Goal: Task Accomplishment & Management: Use online tool/utility

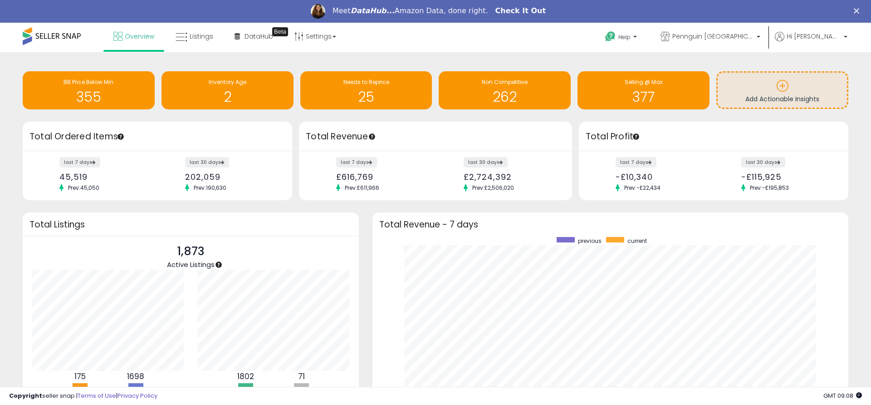
click at [512, 10] on link "Check It Out" at bounding box center [520, 11] width 51 height 10
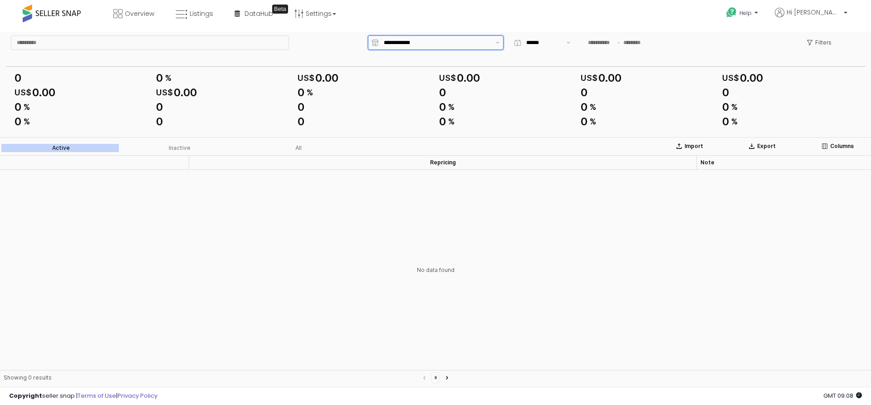
click at [376, 43] on icon "App Frame" at bounding box center [375, 42] width 6 height 6
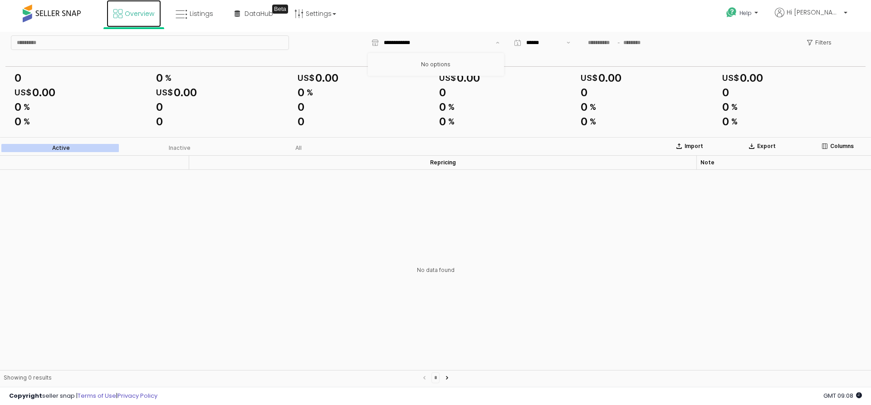
click at [132, 14] on span "Overview" at bounding box center [139, 13] width 29 height 9
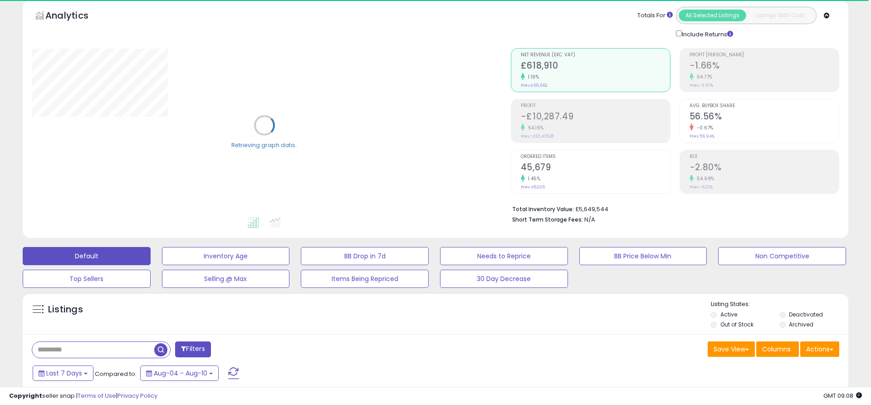
scroll to position [51, 0]
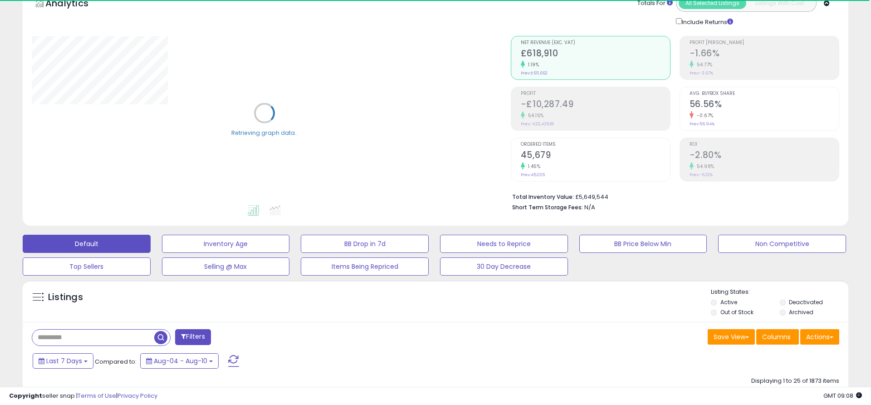
click at [83, 337] on input "text" at bounding box center [93, 337] width 122 height 16
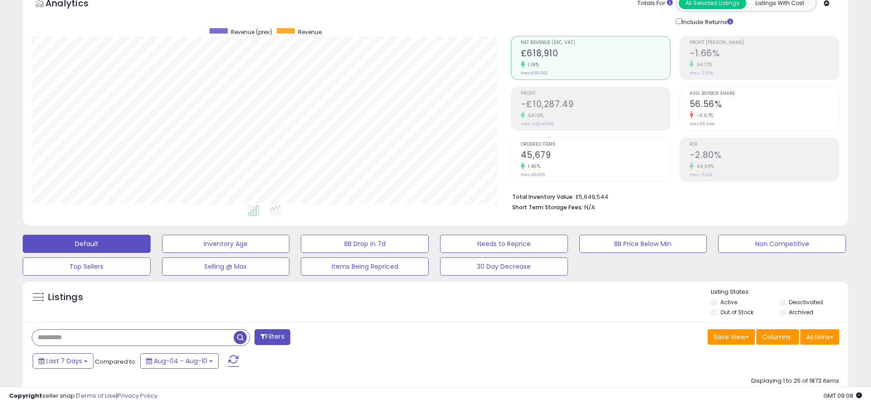
scroll to position [186, 479]
click at [237, 334] on span "button" at bounding box center [240, 337] width 13 height 13
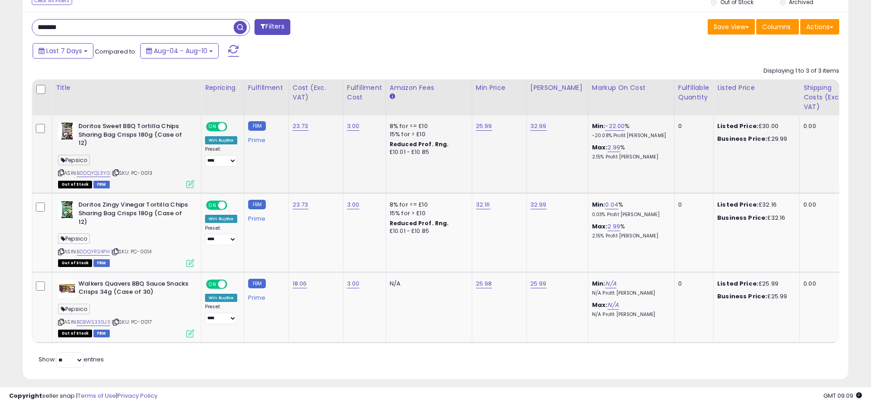
scroll to position [360, 0]
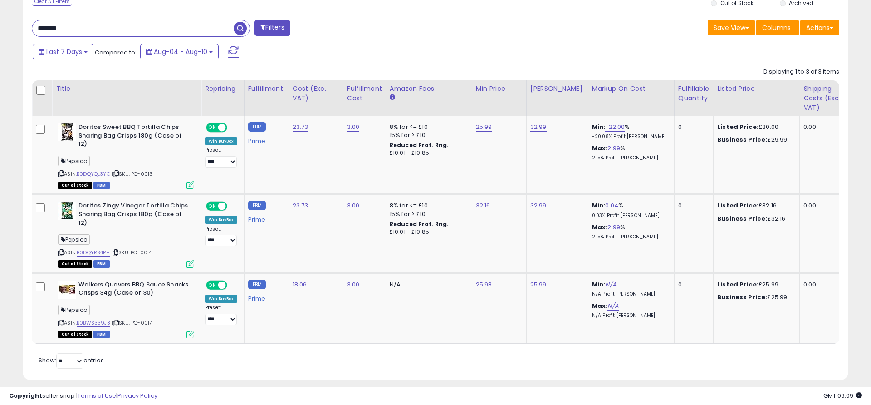
drag, startPoint x: 74, startPoint y: 27, endPoint x: 38, endPoint y: 28, distance: 35.8
click at [38, 28] on input "*******" at bounding box center [132, 28] width 201 height 16
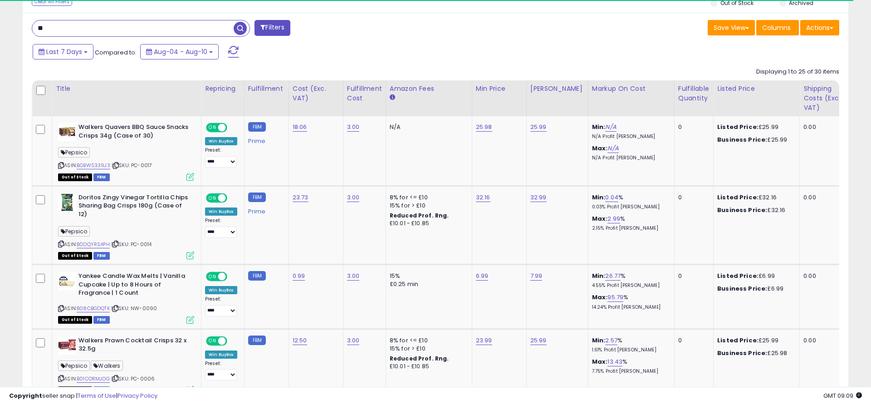
click at [64, 26] on input "**" at bounding box center [132, 28] width 201 height 16
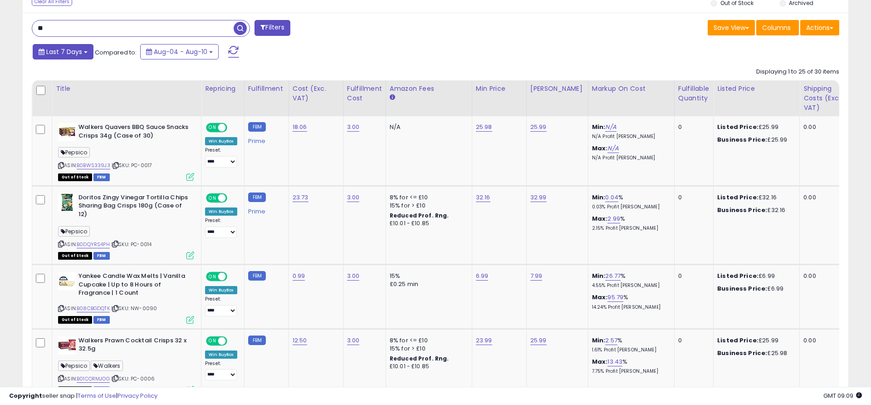
type input "****"
click at [241, 29] on span "button" at bounding box center [240, 28] width 13 height 13
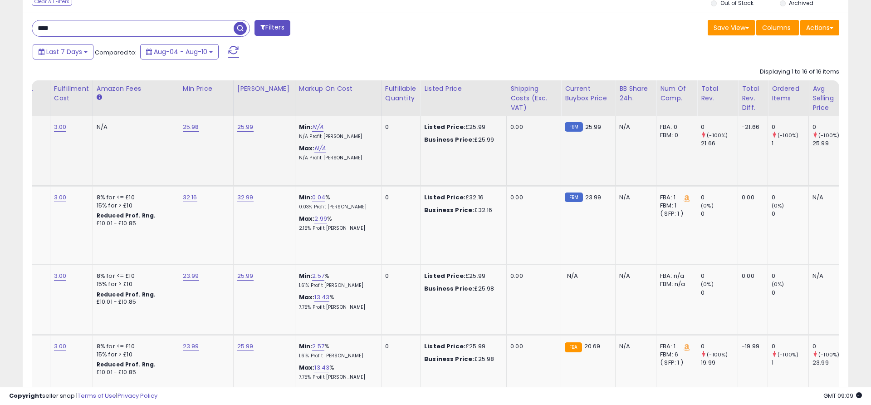
scroll to position [0, 0]
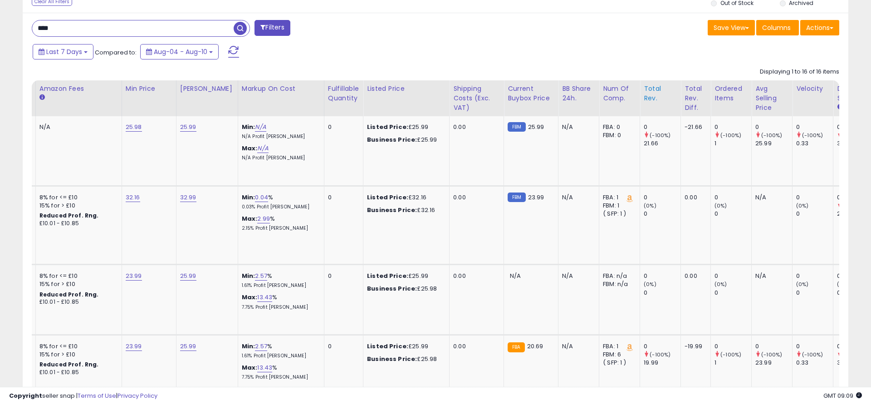
click at [644, 95] on div "Total Rev." at bounding box center [660, 93] width 33 height 19
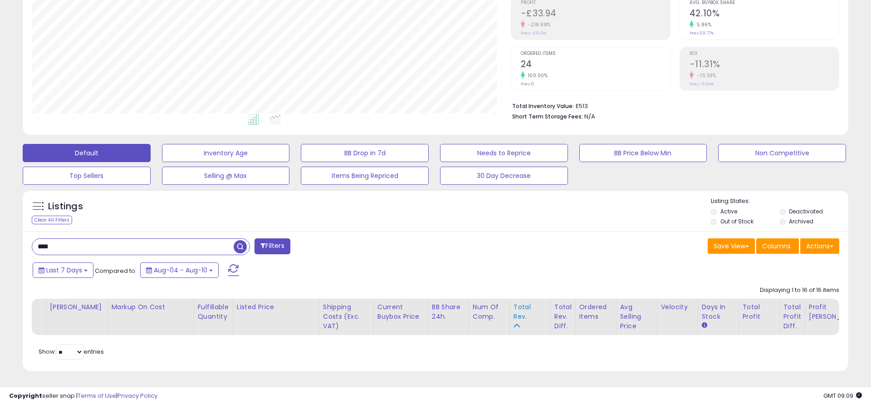
scroll to position [141, 0]
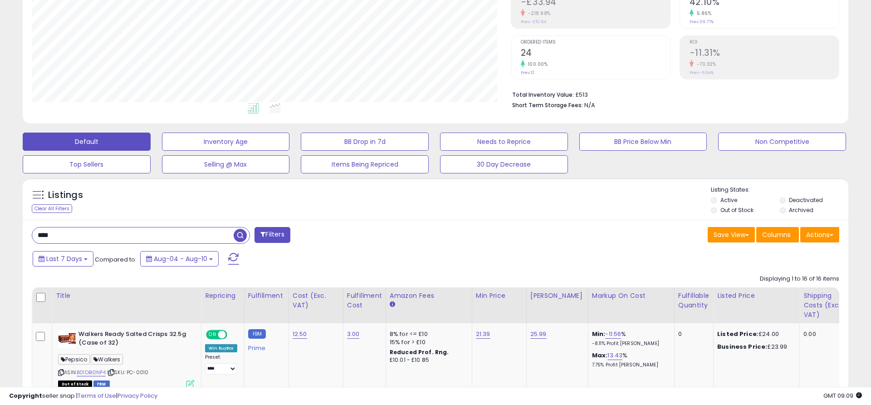
drag, startPoint x: 60, startPoint y: 235, endPoint x: 10, endPoint y: 238, distance: 50.9
click at [239, 231] on span "button" at bounding box center [240, 235] width 13 height 13
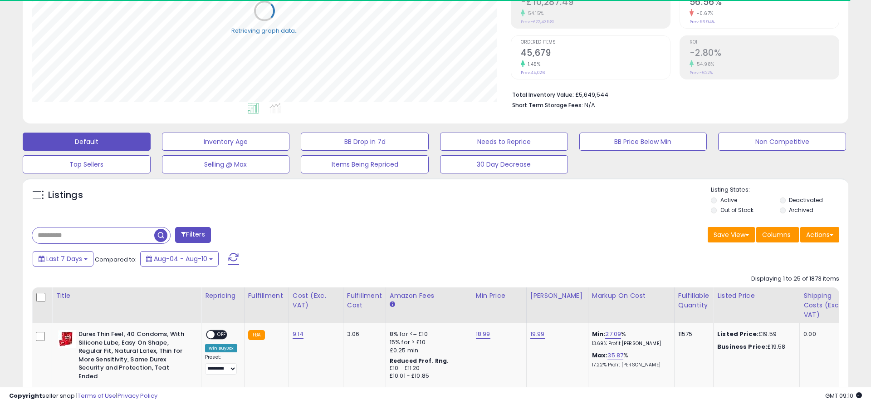
click at [190, 234] on button "Filters" at bounding box center [192, 235] width 35 height 16
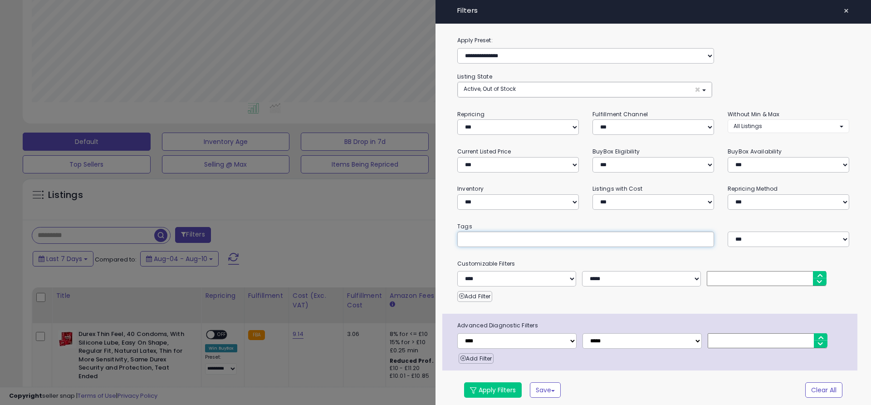
click at [537, 239] on input "text" at bounding box center [531, 238] width 136 height 9
type input "*******"
click at [493, 390] on button "Apply Filters" at bounding box center [493, 389] width 58 height 15
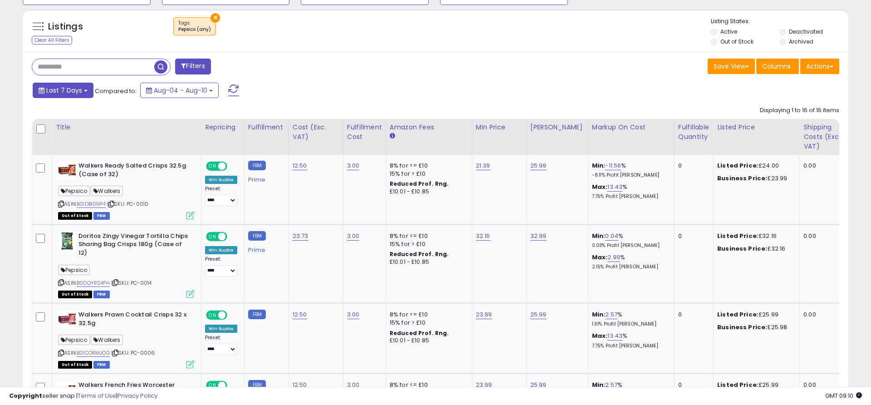
click at [83, 91] on button "Last 7 Days" at bounding box center [63, 90] width 61 height 15
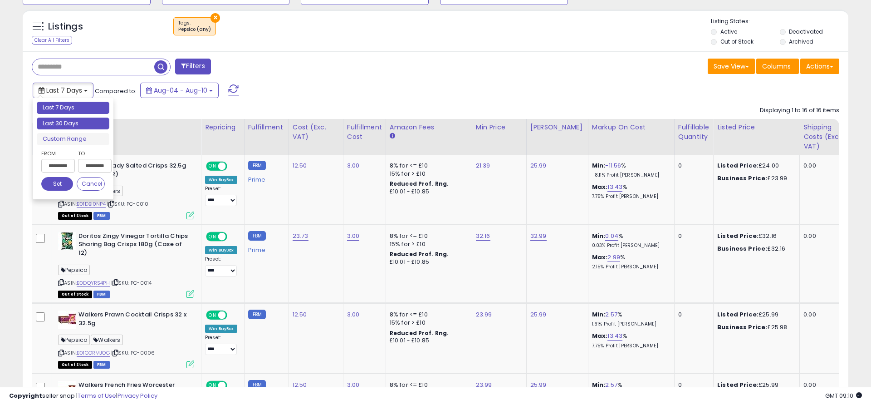
type input "**********"
click at [76, 122] on li "Last 30 Days" at bounding box center [73, 123] width 73 height 12
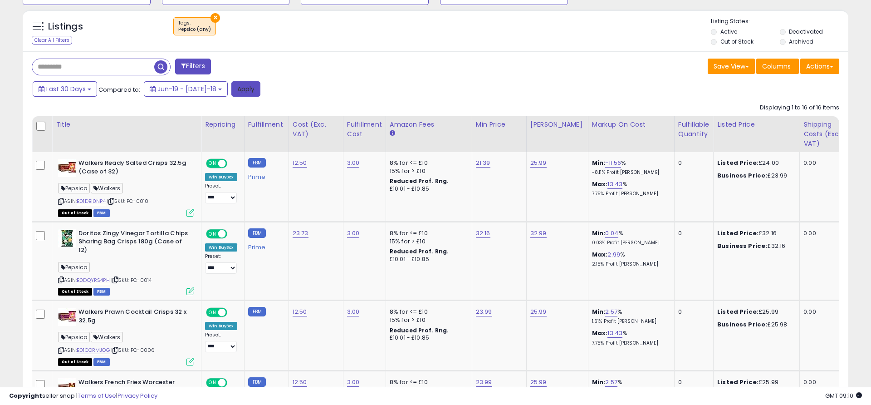
click at [243, 92] on button "Apply" at bounding box center [245, 88] width 29 height 15
